Goal: Task Accomplishment & Management: Manage account settings

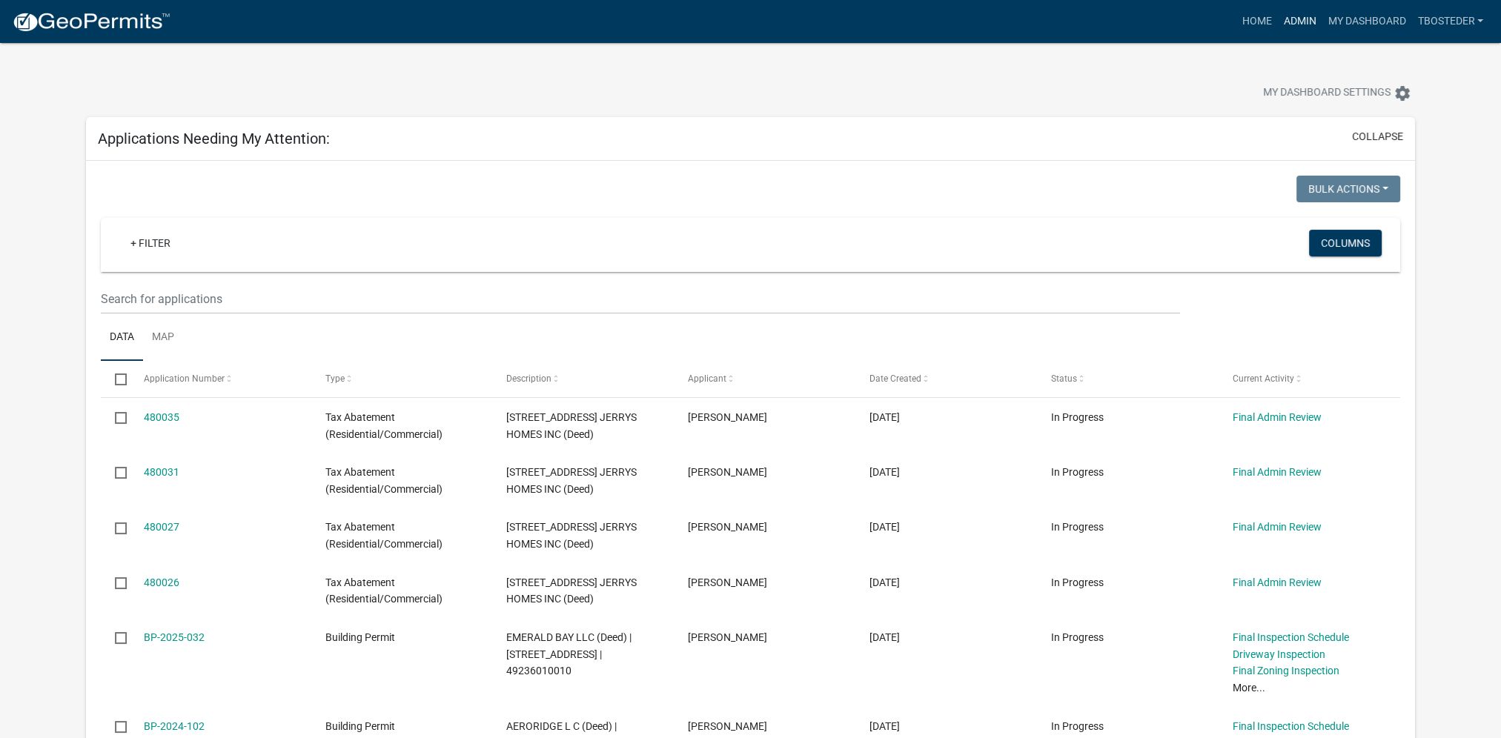
click at [1299, 24] on link "Admin" at bounding box center [1299, 21] width 44 height 28
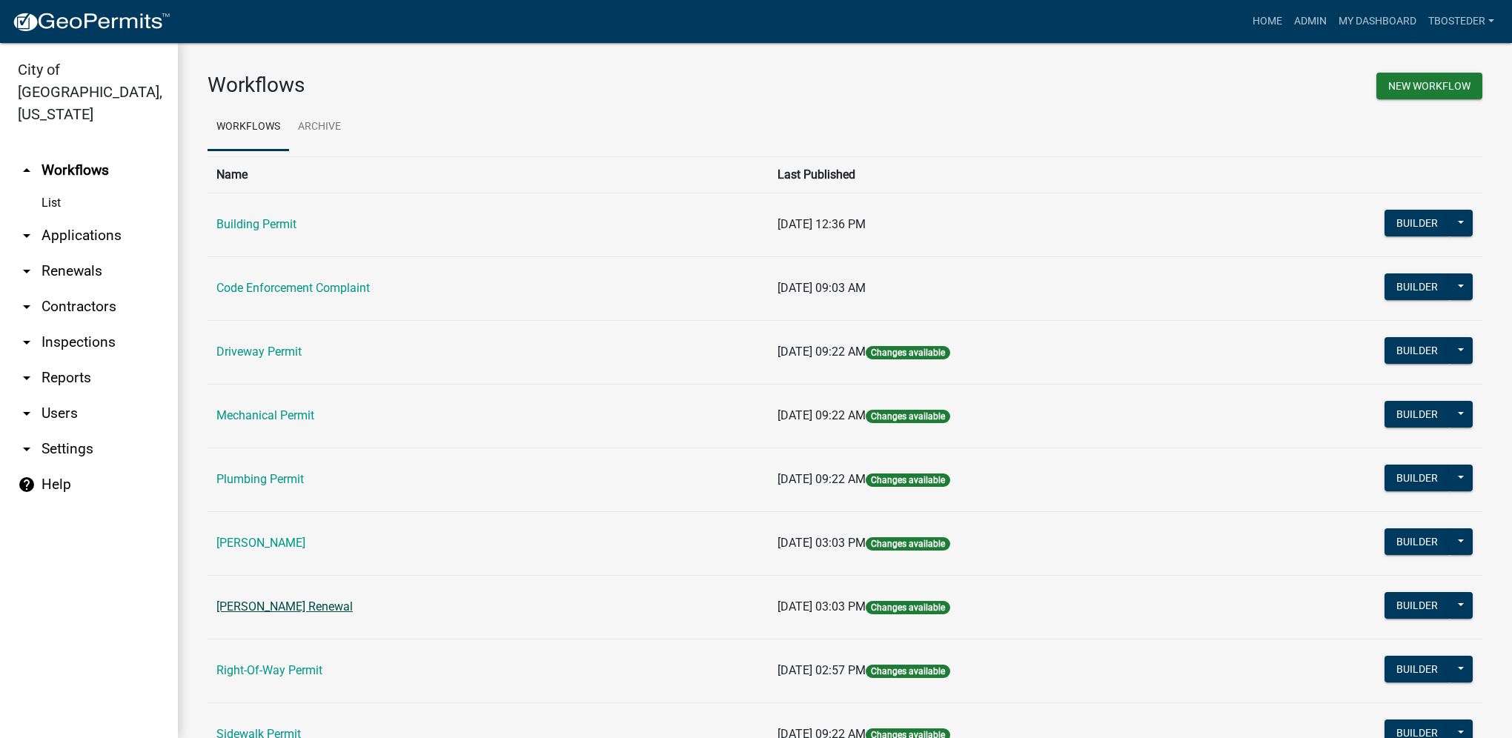
click at [337, 604] on link "[PERSON_NAME] Renewal" at bounding box center [284, 607] width 136 height 14
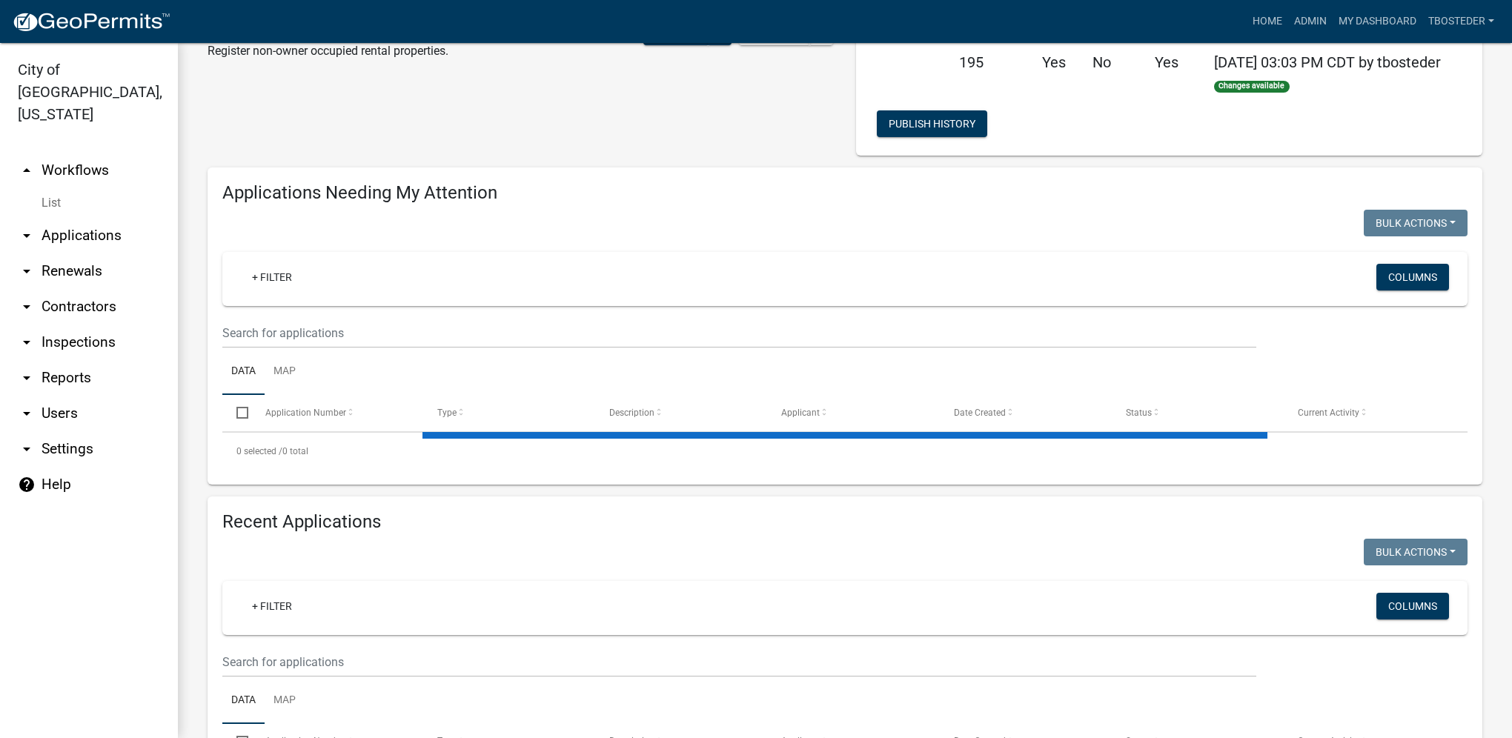
select select "1: 25"
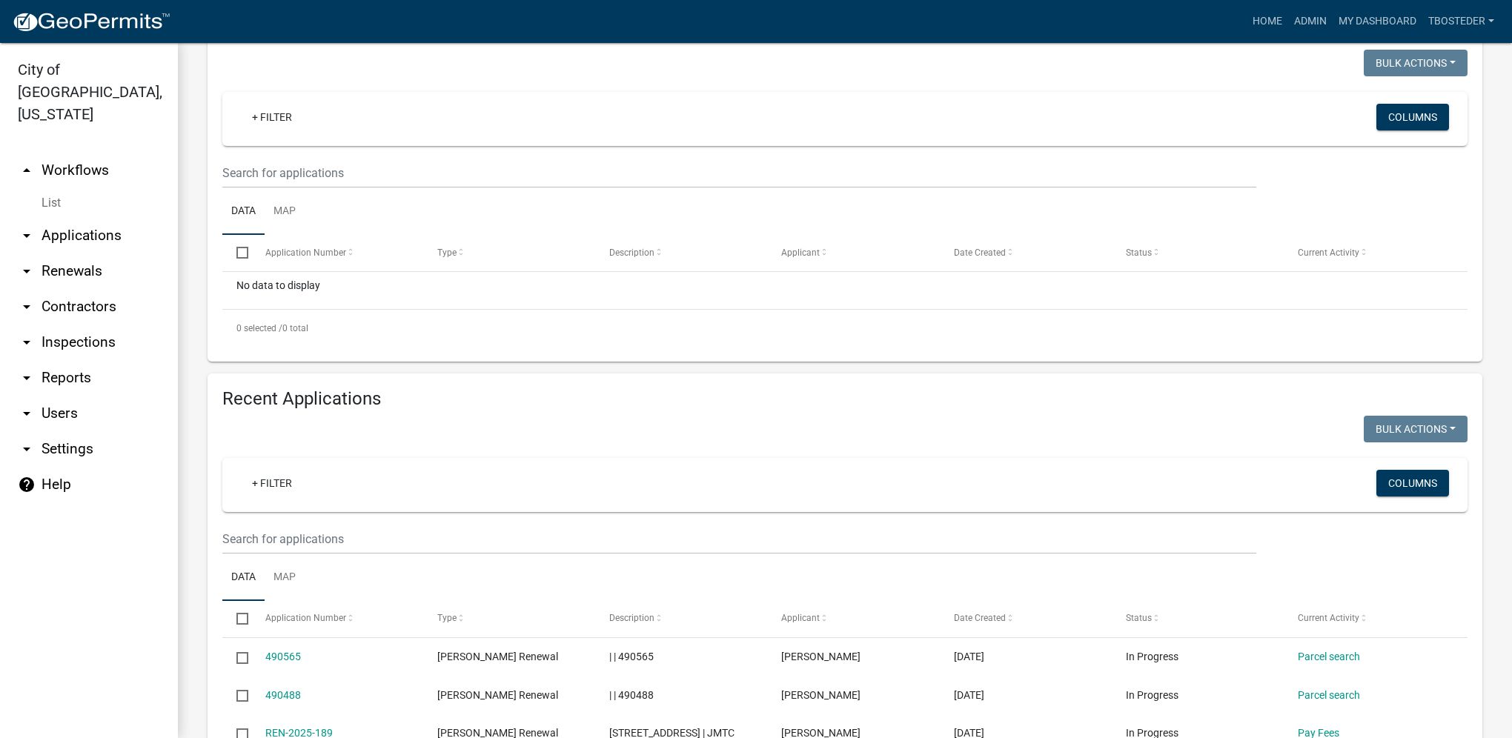
scroll to position [222, 0]
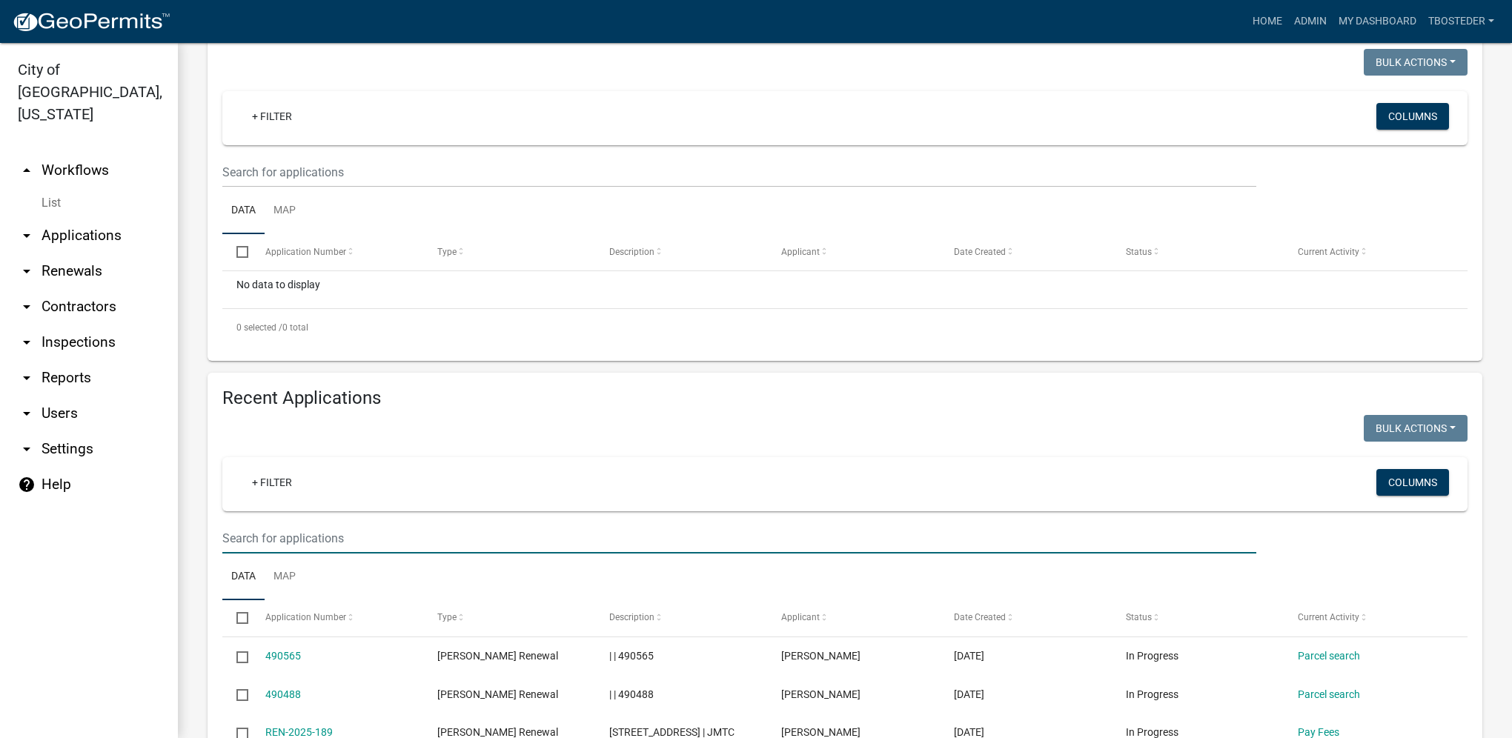
click at [332, 540] on input "text" at bounding box center [739, 538] width 1034 height 30
paste input "[STREET_ADDRESS]"
type input "[STREET_ADDRESS]"
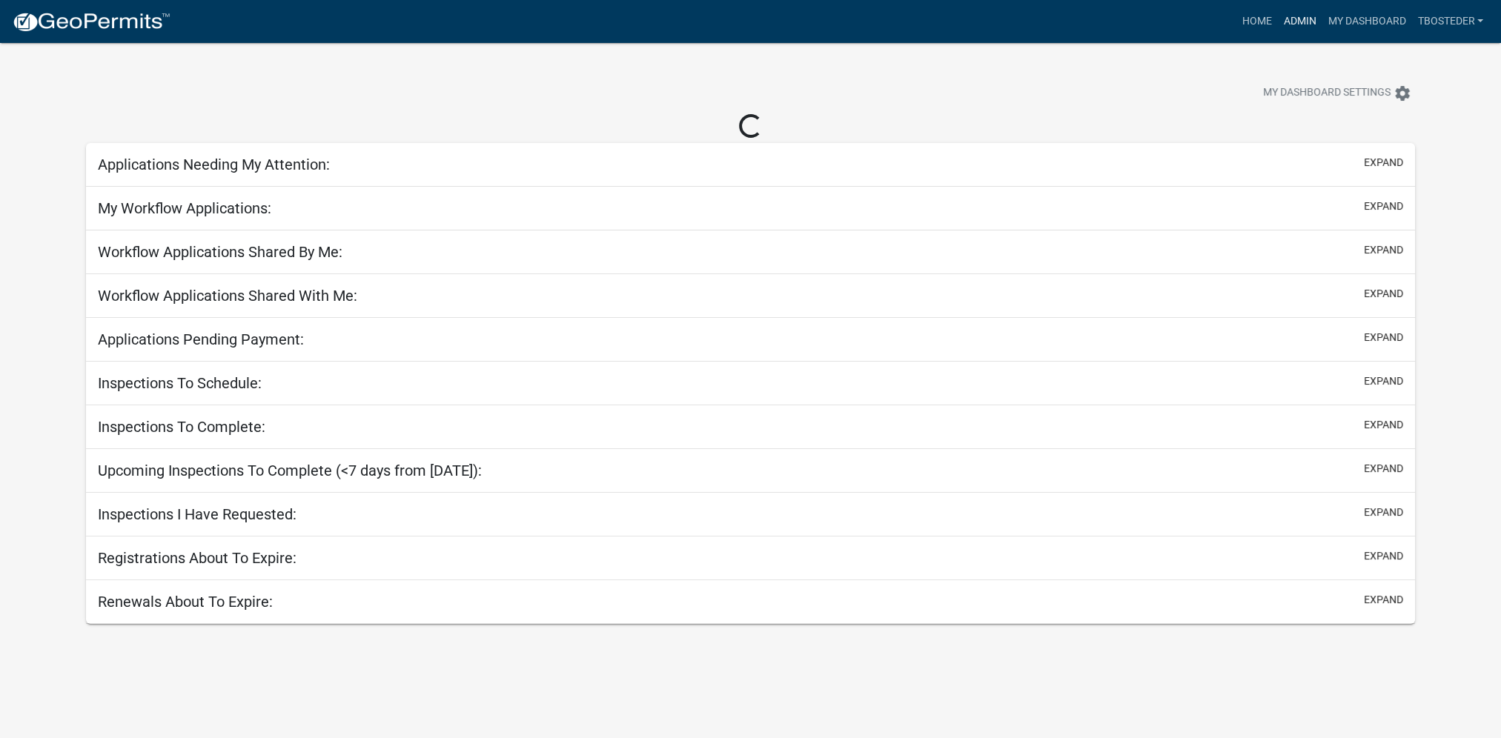
click at [1281, 16] on link "Admin" at bounding box center [1299, 21] width 44 height 28
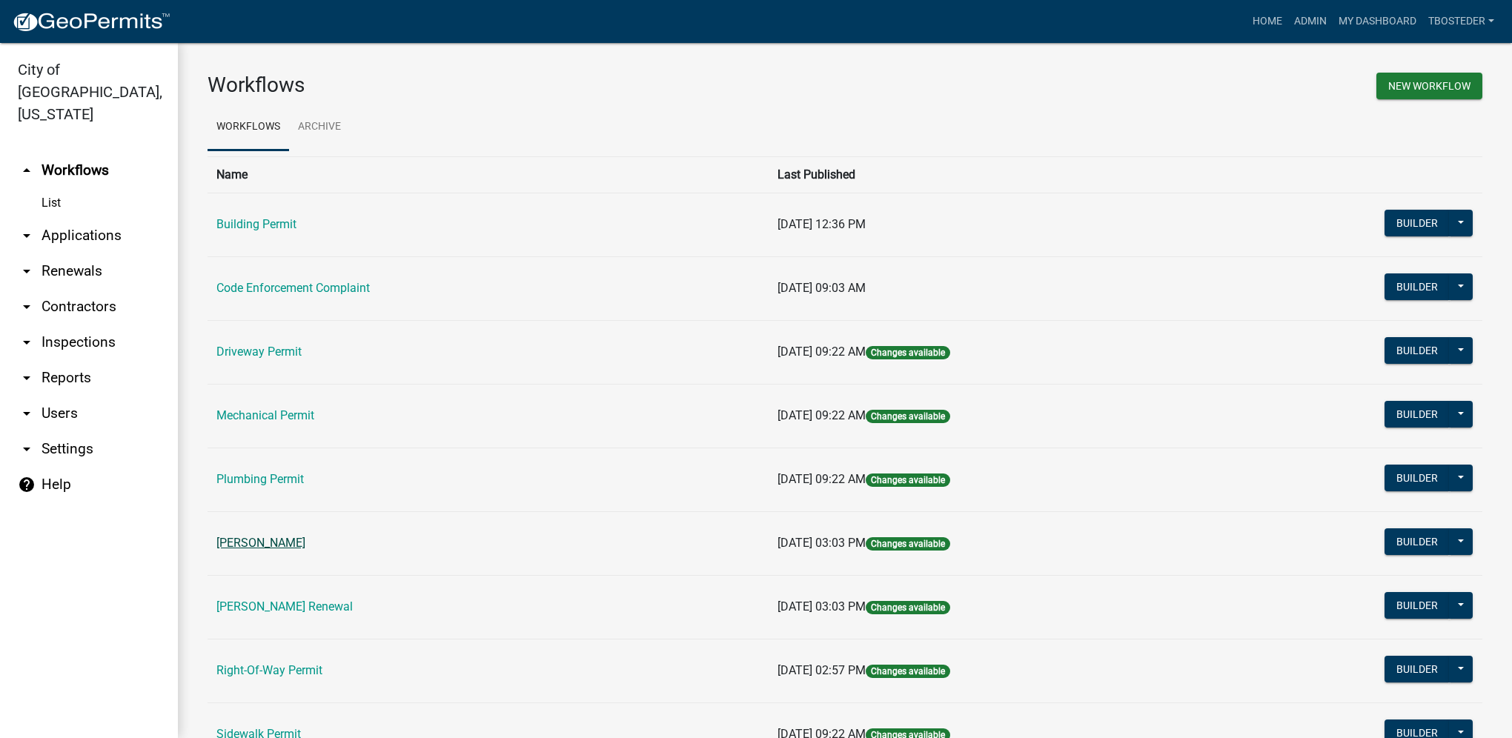
click at [266, 543] on link "[PERSON_NAME]" at bounding box center [260, 543] width 89 height 14
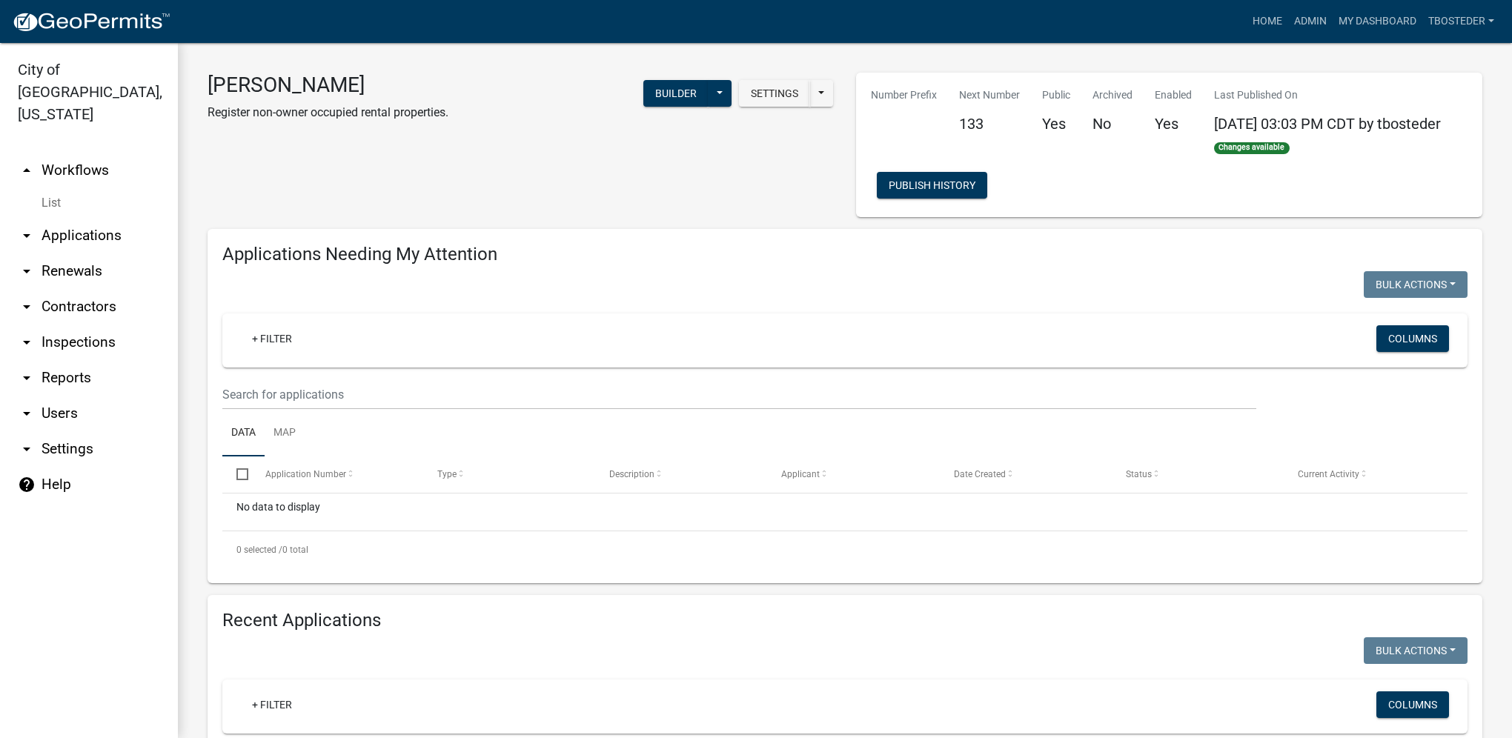
select select "1: 25"
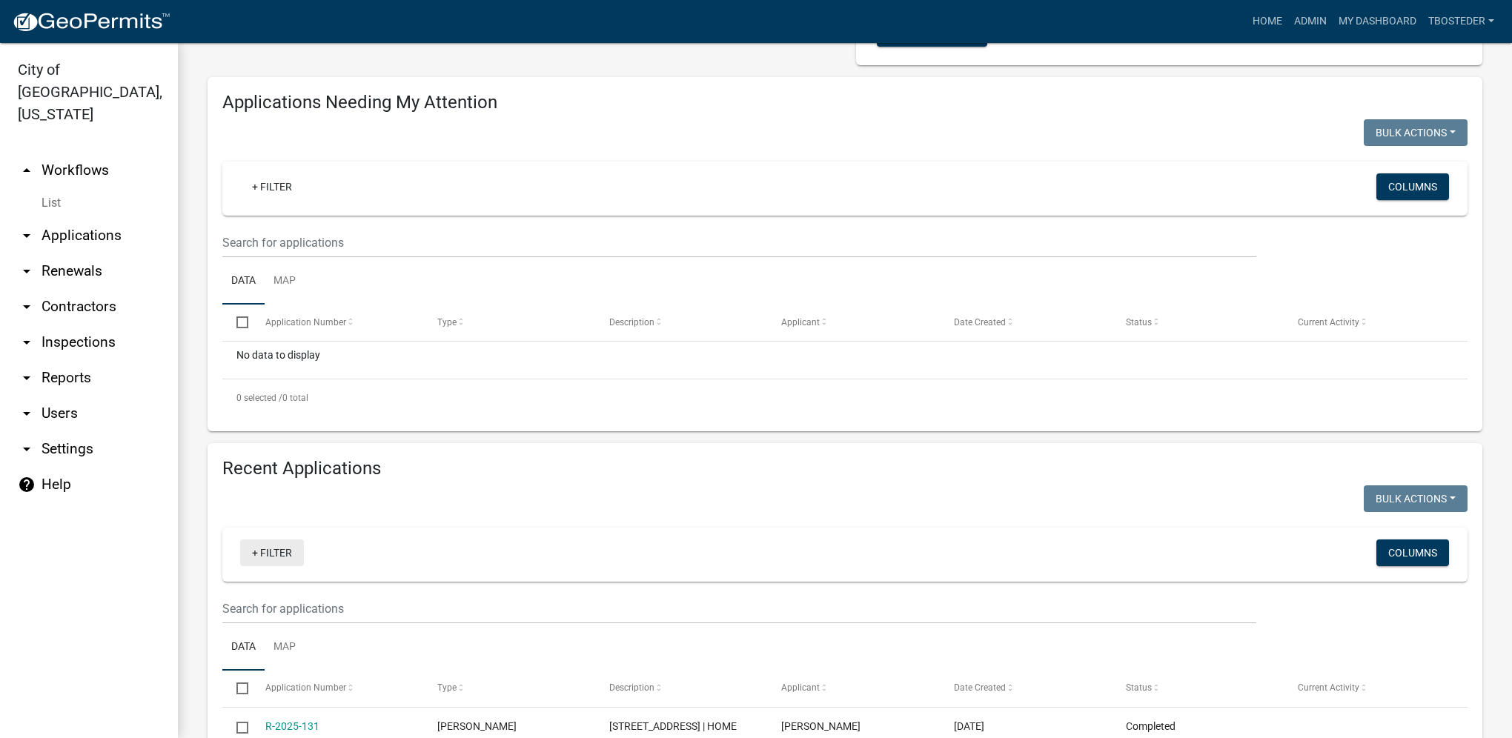
scroll to position [222, 0]
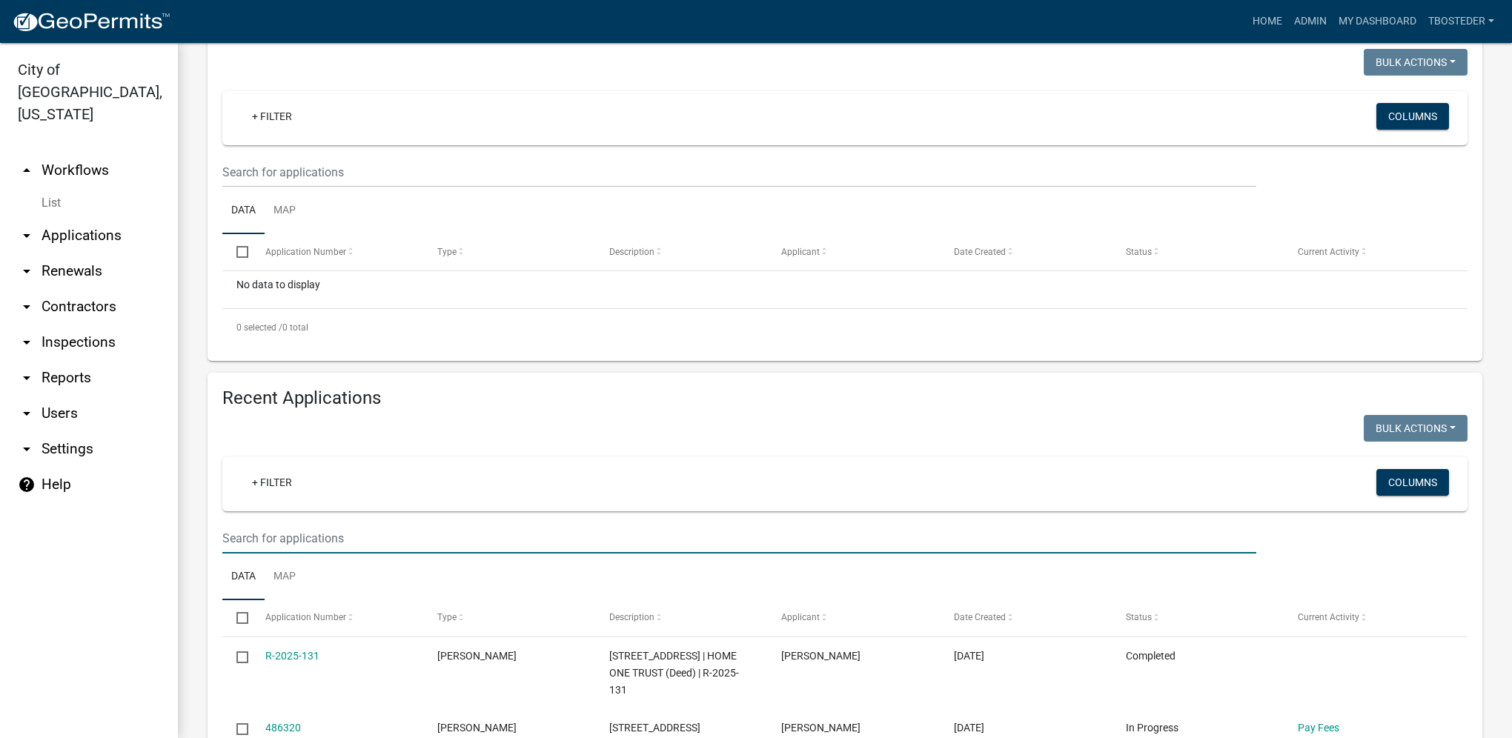
click at [286, 532] on input "text" at bounding box center [739, 538] width 1034 height 30
paste input "[STREET_ADDRESS]"
type input "[STREET_ADDRESS]"
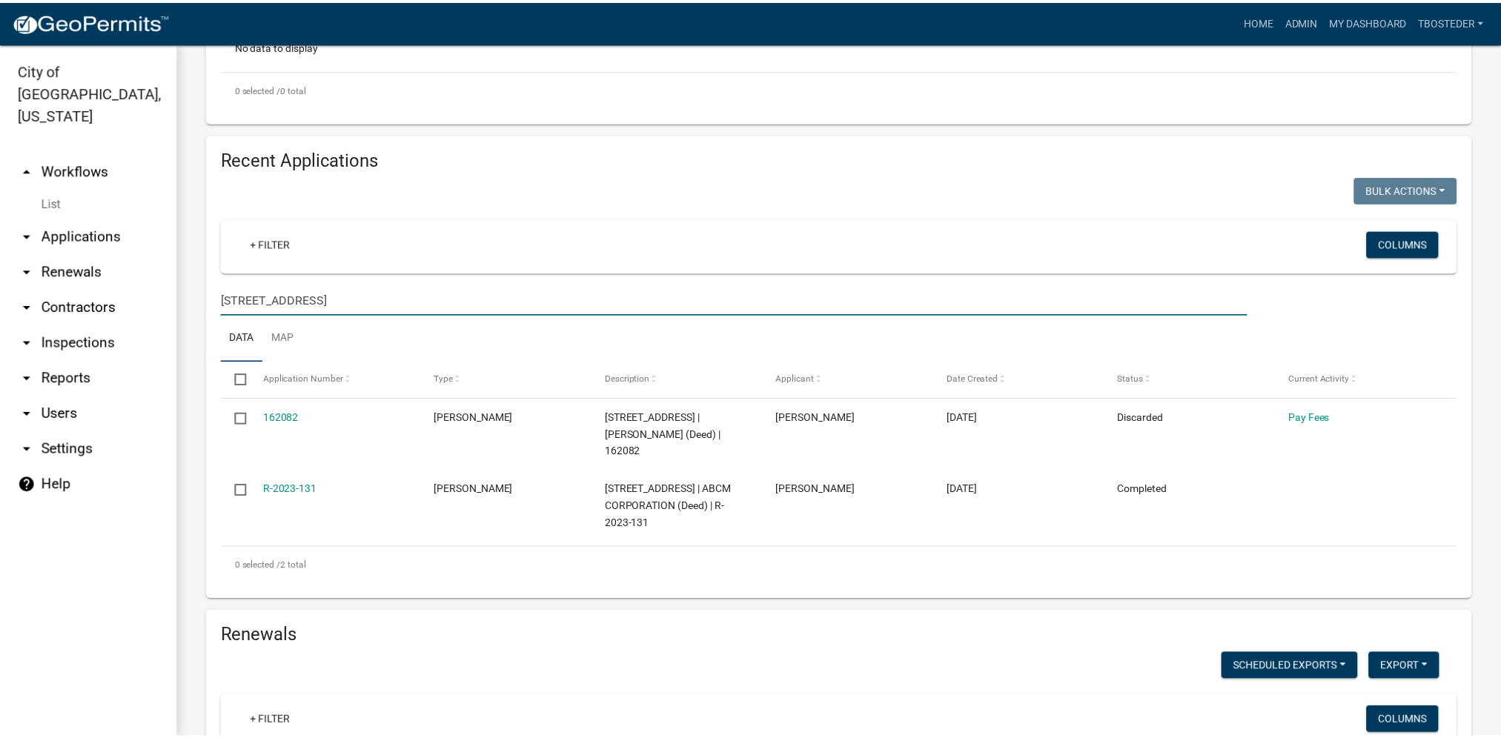
scroll to position [519, 0]
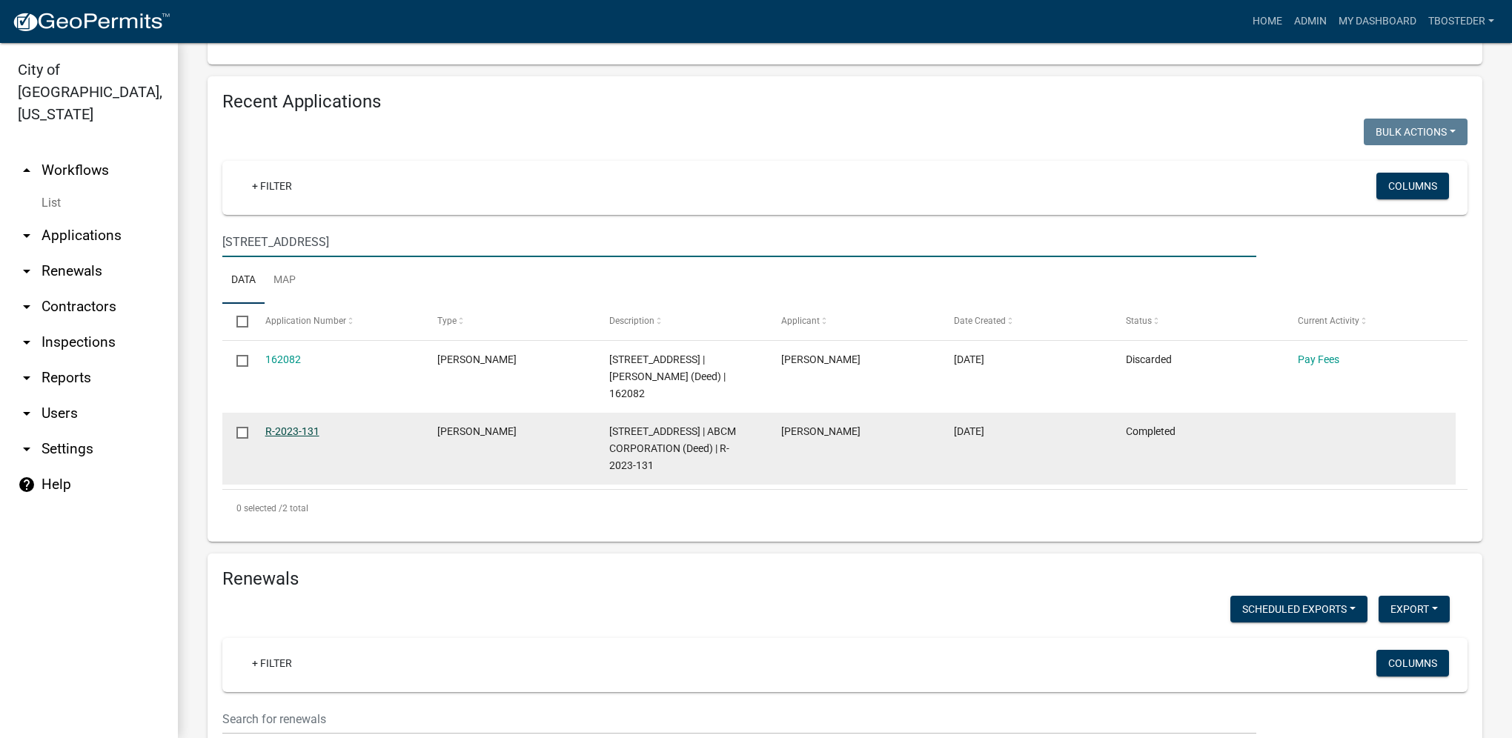
click at [282, 436] on link "R-2023-131" at bounding box center [292, 432] width 54 height 12
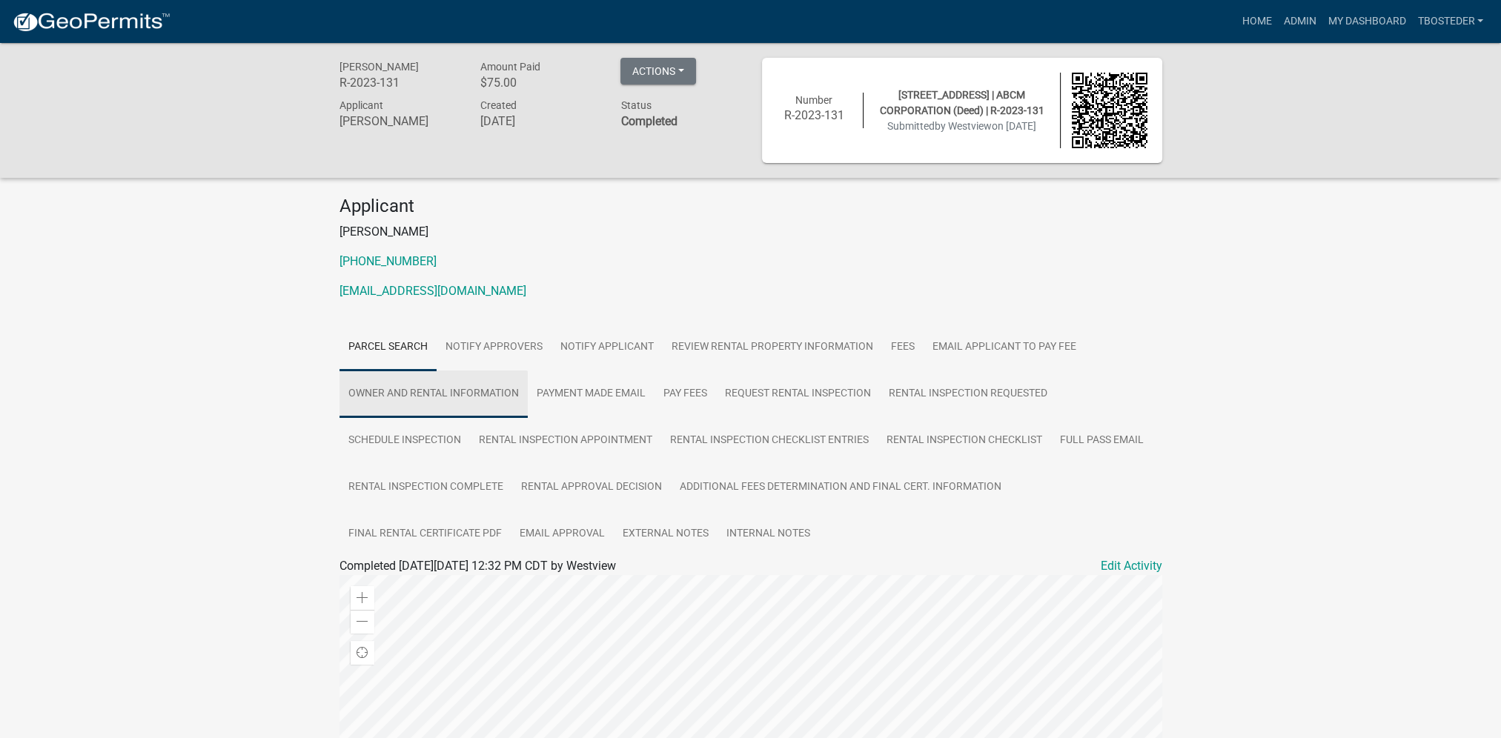
click at [515, 391] on link "Owner and Rental Information" at bounding box center [434, 394] width 188 height 47
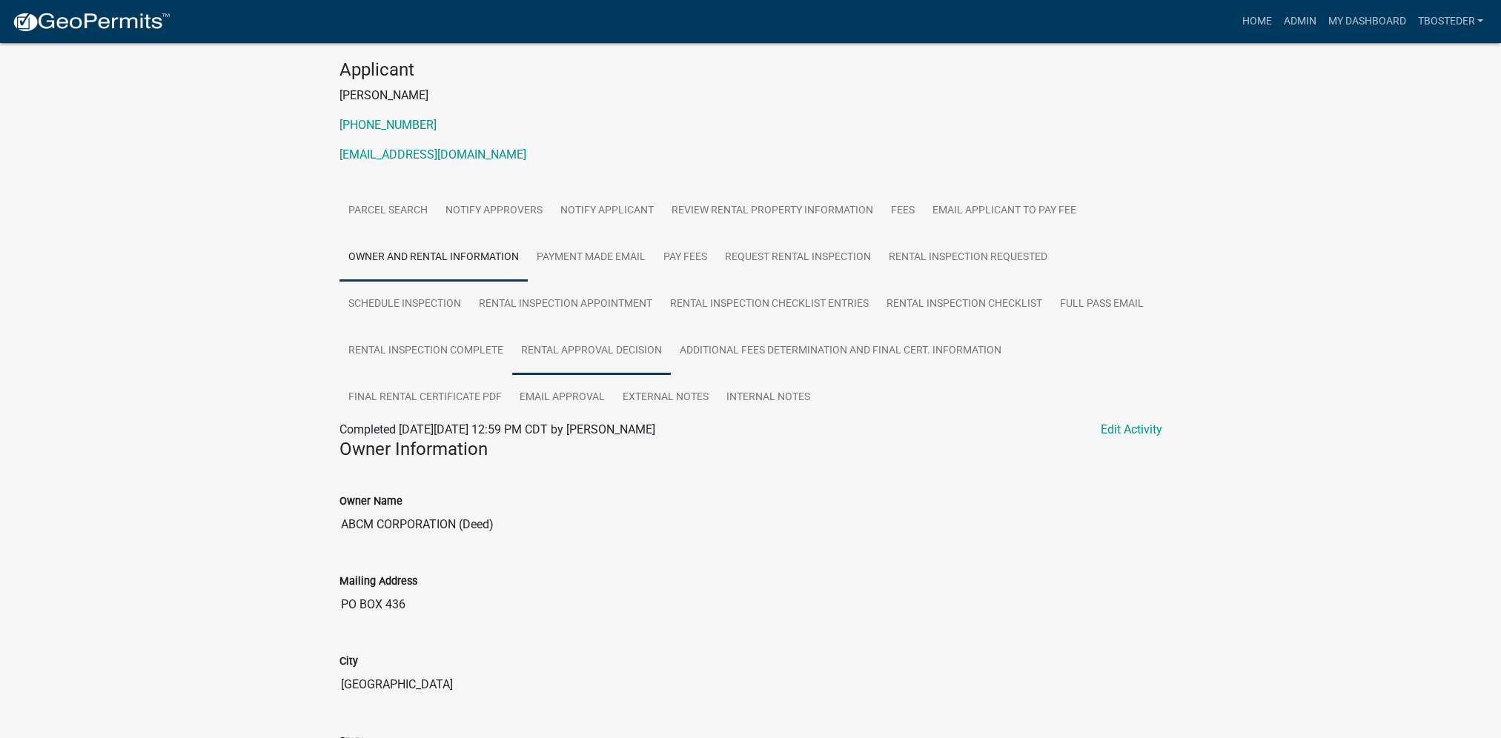
scroll to position [148, 0]
